Goal: Task Accomplishment & Management: Manage account settings

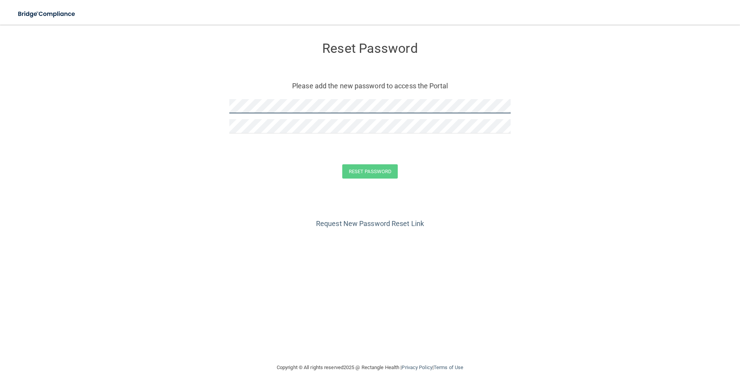
click at [197, 110] on form "Reset Password Please add the new password to access the Portal Reset Password …" at bounding box center [369, 111] width 709 height 159
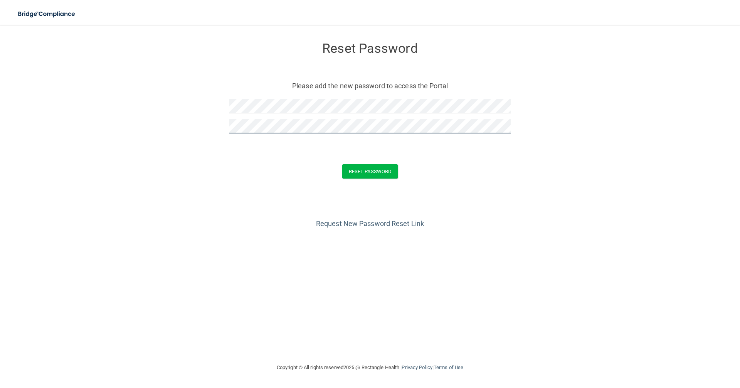
click at [342, 164] on button "Reset Password" at bounding box center [369, 171] width 55 height 14
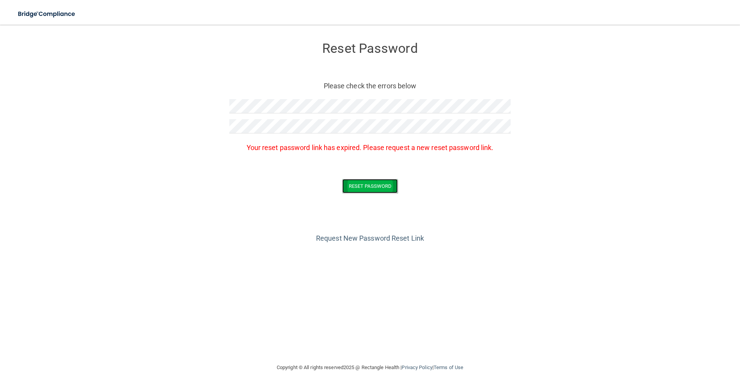
click at [378, 183] on button "Reset Password" at bounding box center [369, 186] width 55 height 14
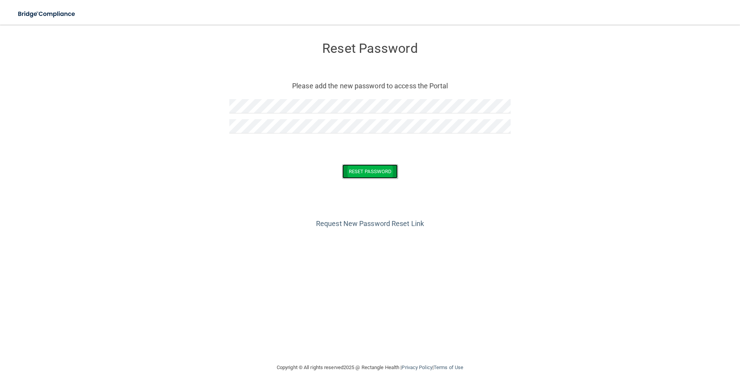
click at [386, 171] on button "Reset Password" at bounding box center [369, 171] width 55 height 14
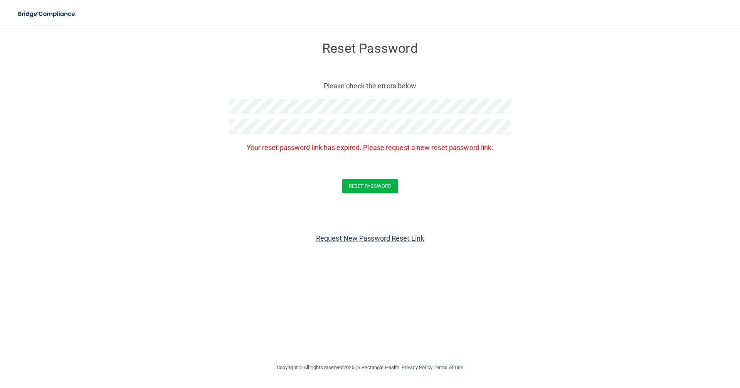
click at [362, 239] on link "Request New Password Reset Link" at bounding box center [370, 238] width 108 height 8
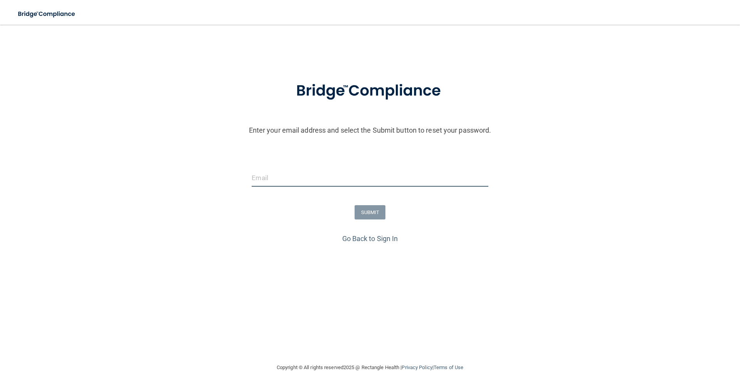
click at [278, 180] on input "email" at bounding box center [370, 177] width 236 height 17
type input "[EMAIL_ADDRESS][DOMAIN_NAME]"
click at [373, 209] on button "SUBMIT" at bounding box center [369, 212] width 31 height 14
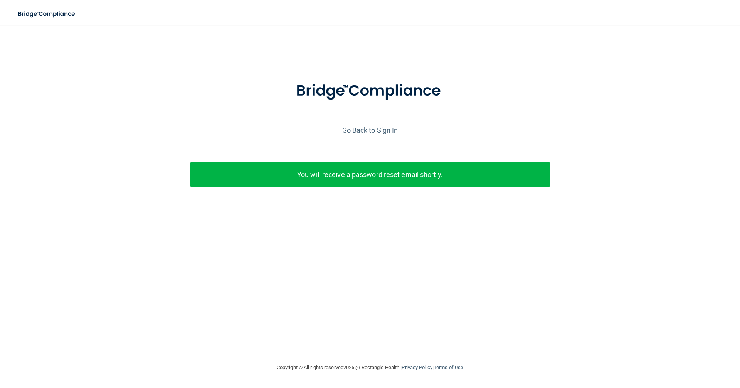
click at [390, 177] on p "You will receive a password reset email shortly." at bounding box center [370, 174] width 349 height 13
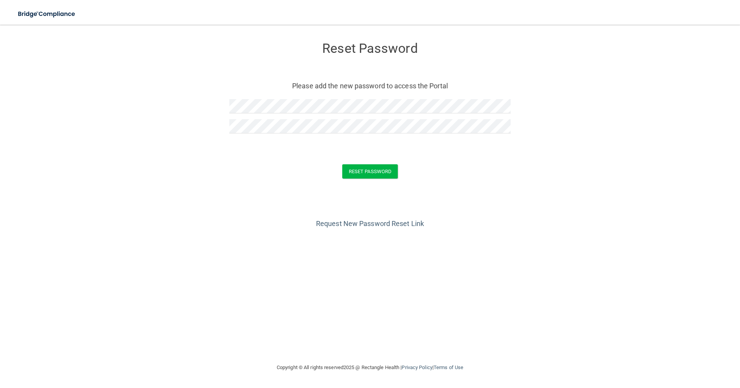
click at [394, 151] on form "Reset Password Please add the new password to access the Portal Reset Password …" at bounding box center [369, 111] width 709 height 159
click at [374, 166] on button "Reset Password" at bounding box center [369, 171] width 55 height 14
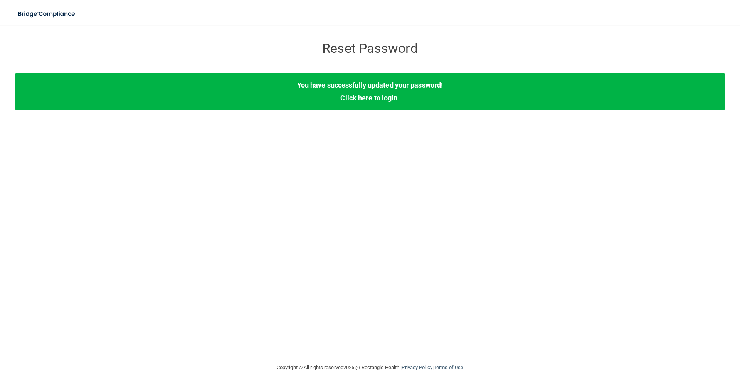
click at [369, 100] on link "Click here to login" at bounding box center [368, 98] width 57 height 8
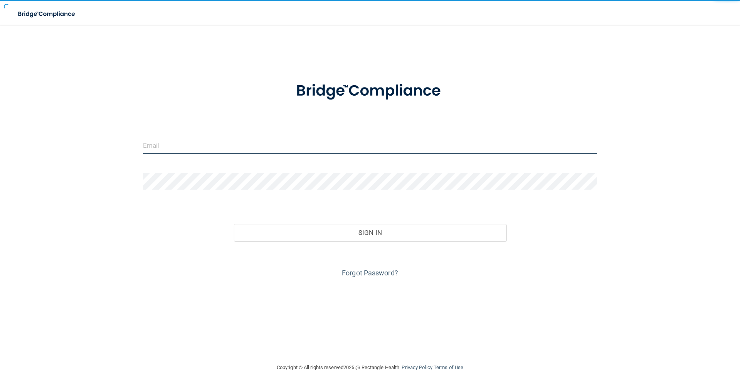
type input "[EMAIL_ADDRESS][DOMAIN_NAME]"
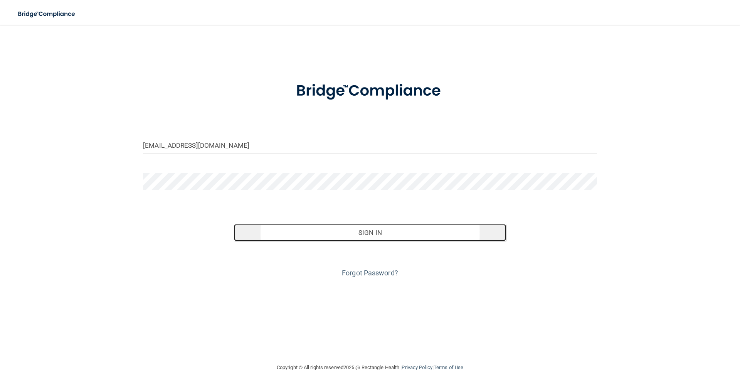
click at [341, 230] on button "Sign In" at bounding box center [370, 232] width 272 height 17
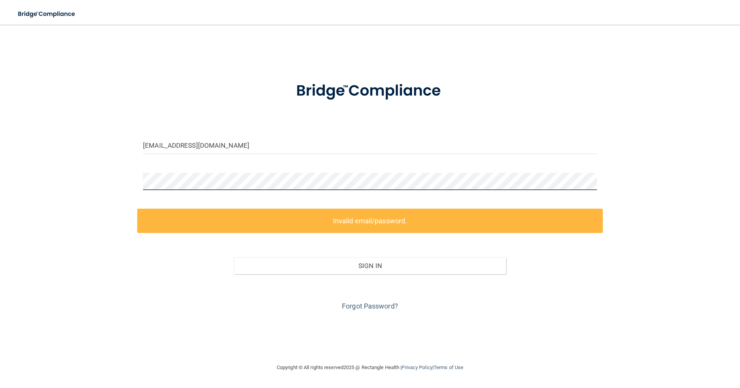
click at [97, 184] on div "[EMAIL_ADDRESS][DOMAIN_NAME] Invalid email/password. You don't have permission …" at bounding box center [369, 193] width 709 height 322
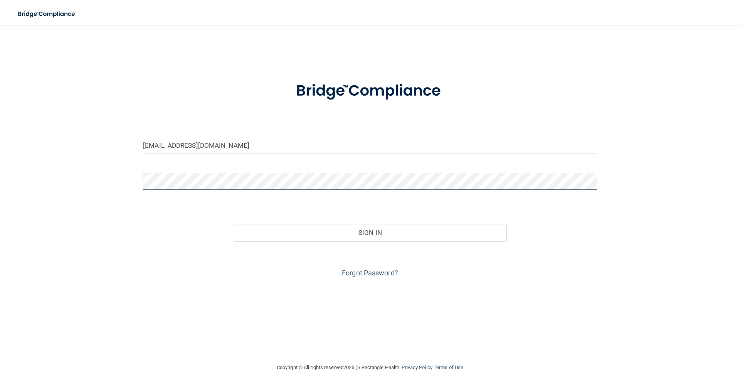
click at [234, 224] on button "Sign In" at bounding box center [370, 232] width 272 height 17
